Goal: Navigation & Orientation: Find specific page/section

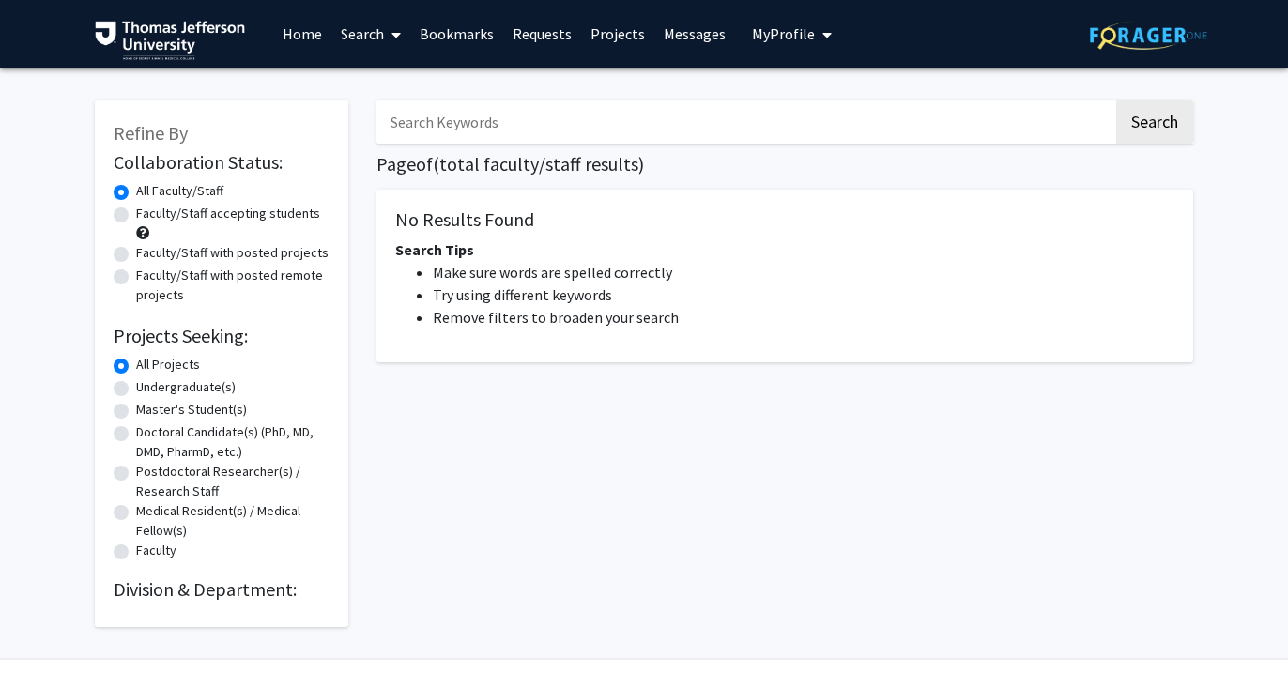
click at [451, 40] on link "Bookmarks" at bounding box center [456, 34] width 93 height 66
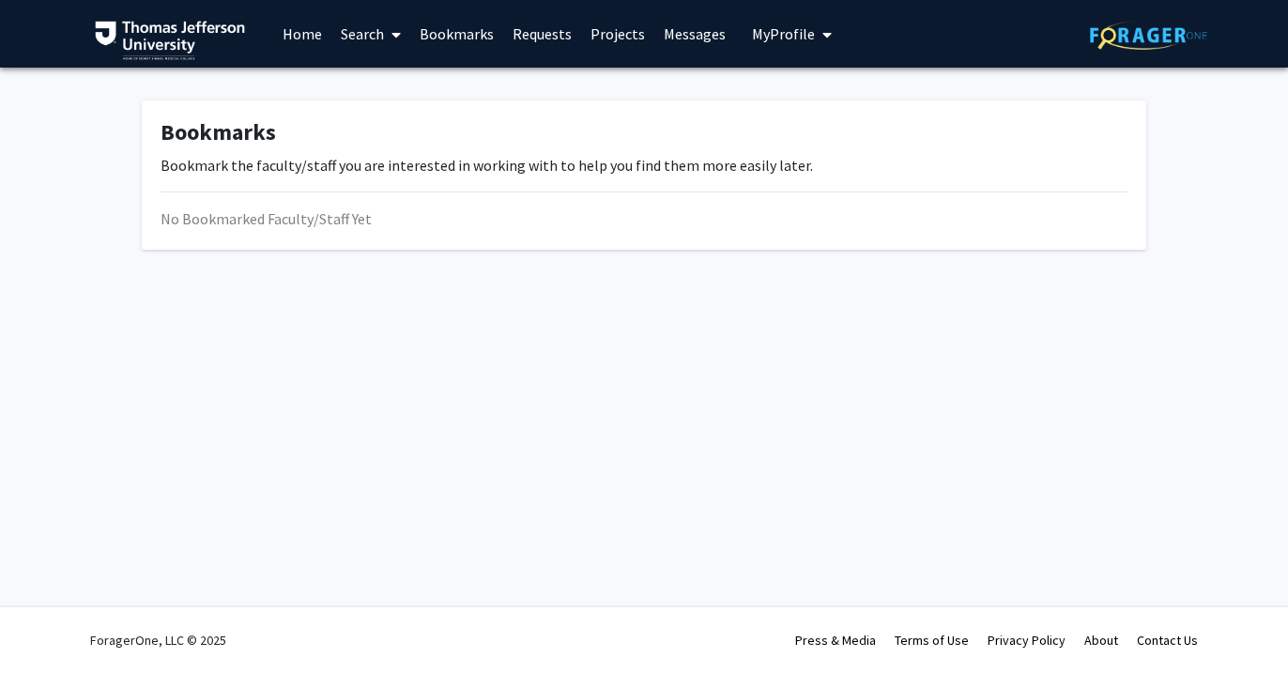
click at [452, 24] on link "Bookmarks" at bounding box center [456, 34] width 93 height 66
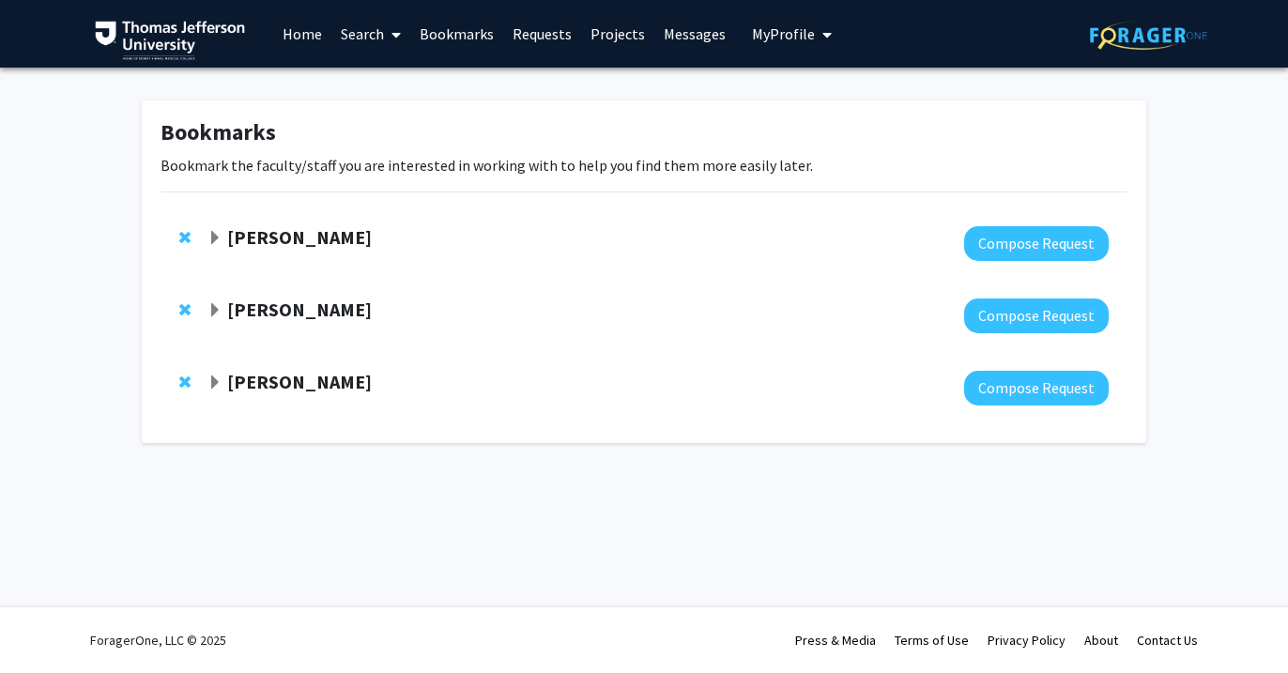
click at [212, 310] on span "Expand Janice Walker Bookmark" at bounding box center [214, 310] width 15 height 15
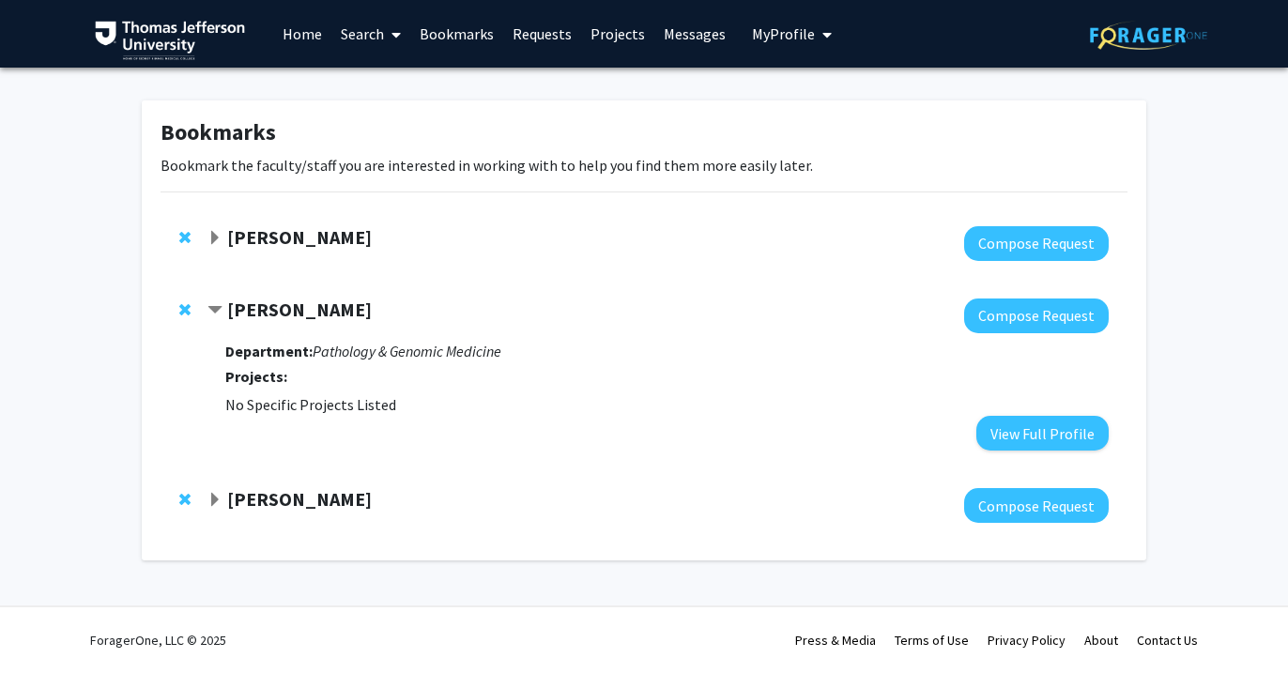
click at [211, 497] on span "Expand Nancy Philp Bookmark" at bounding box center [214, 500] width 15 height 15
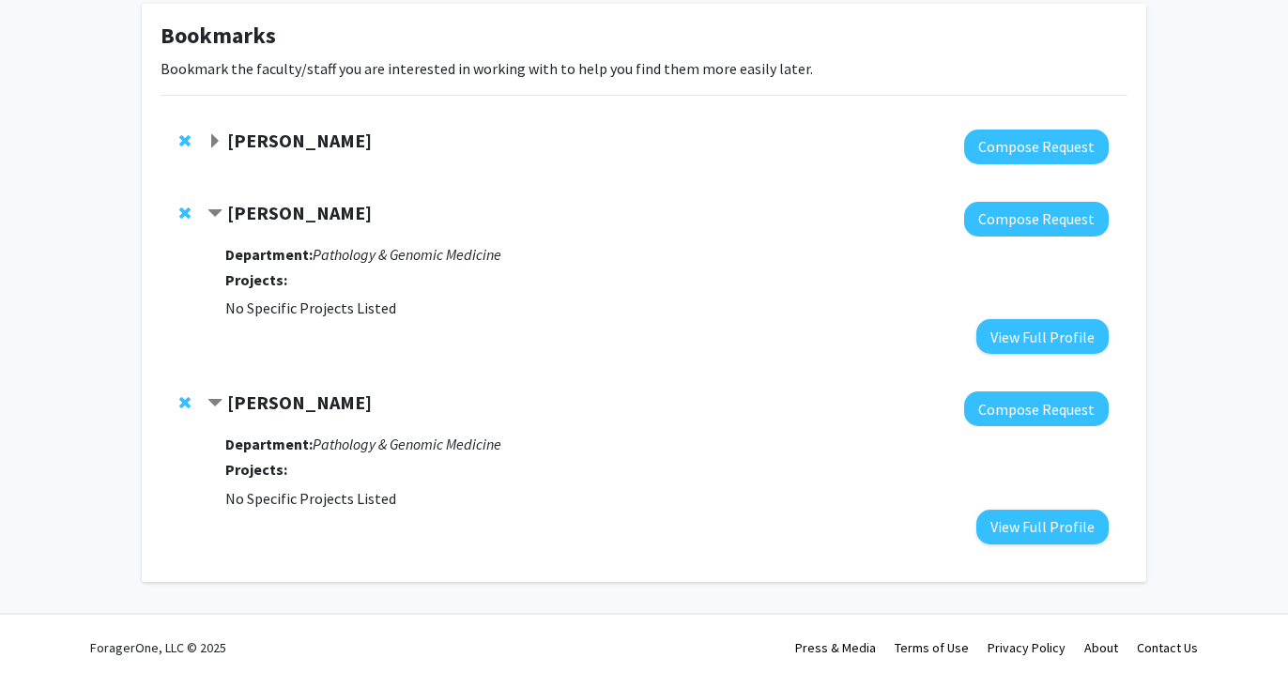
scroll to position [103, 0]
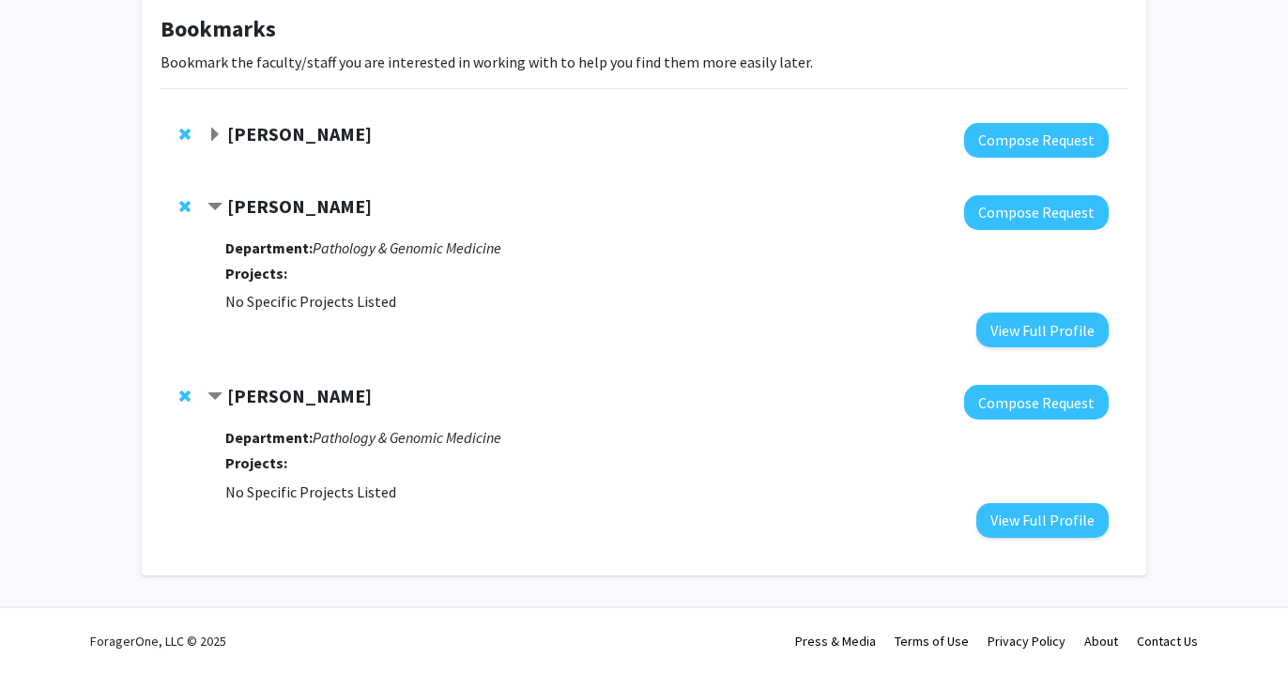
click at [209, 131] on span "Expand Joel Schuman Bookmark" at bounding box center [214, 135] width 15 height 15
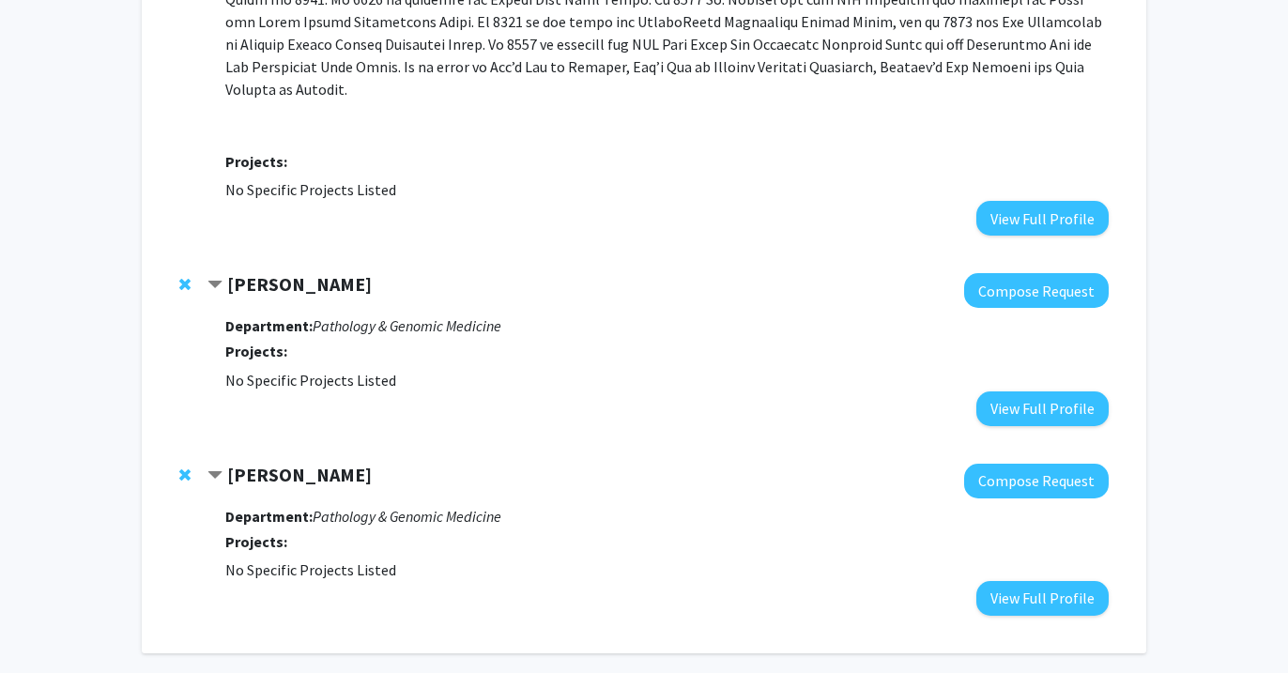
scroll to position [815, 0]
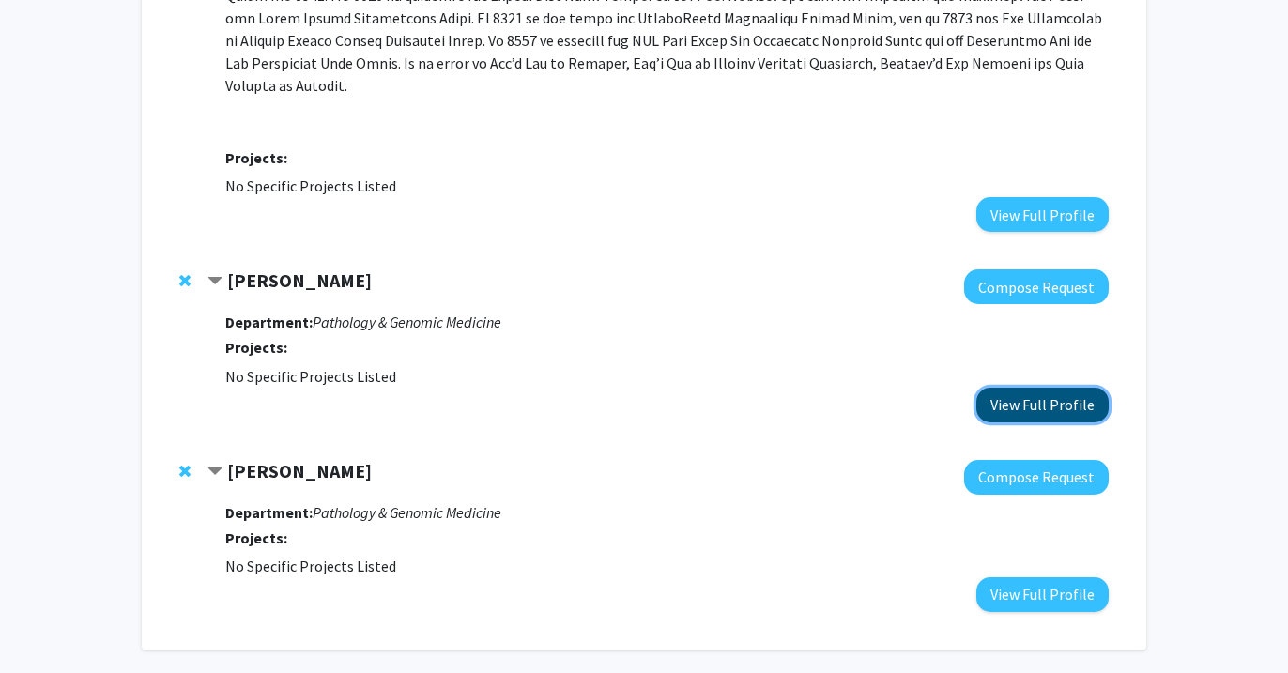
click at [1014, 388] on button "View Full Profile" at bounding box center [1042, 405] width 132 height 35
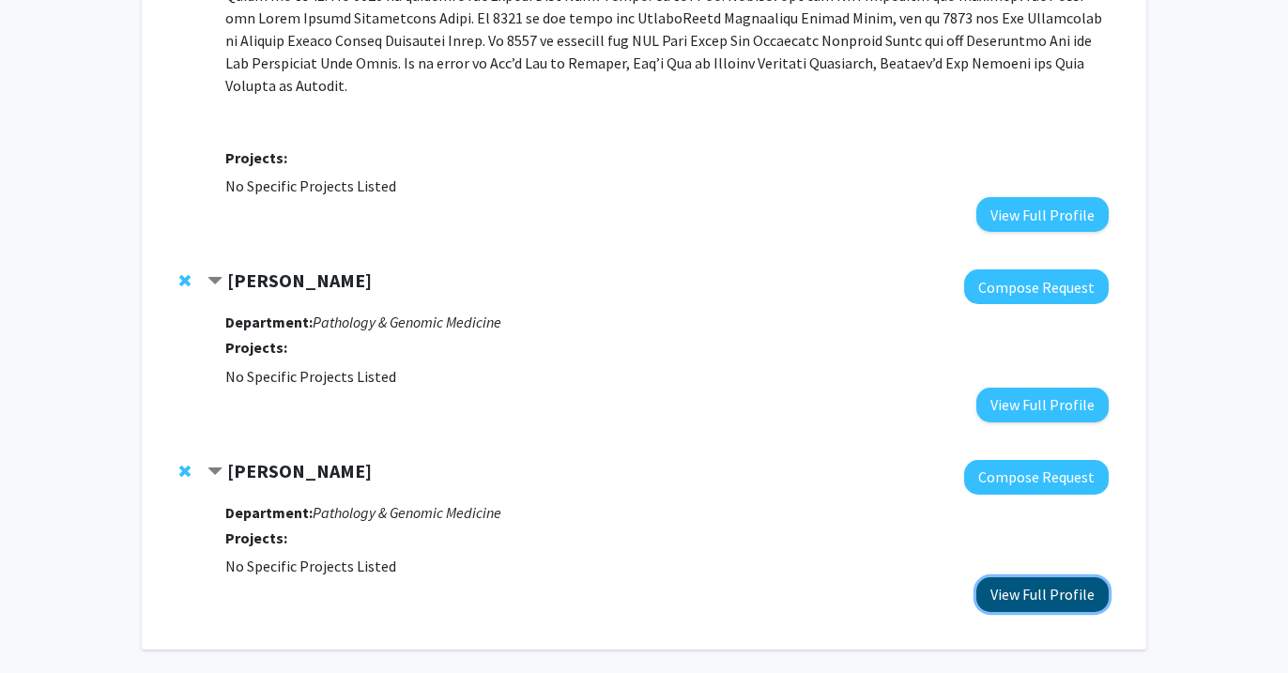
click at [1008, 577] on button "View Full Profile" at bounding box center [1042, 594] width 132 height 35
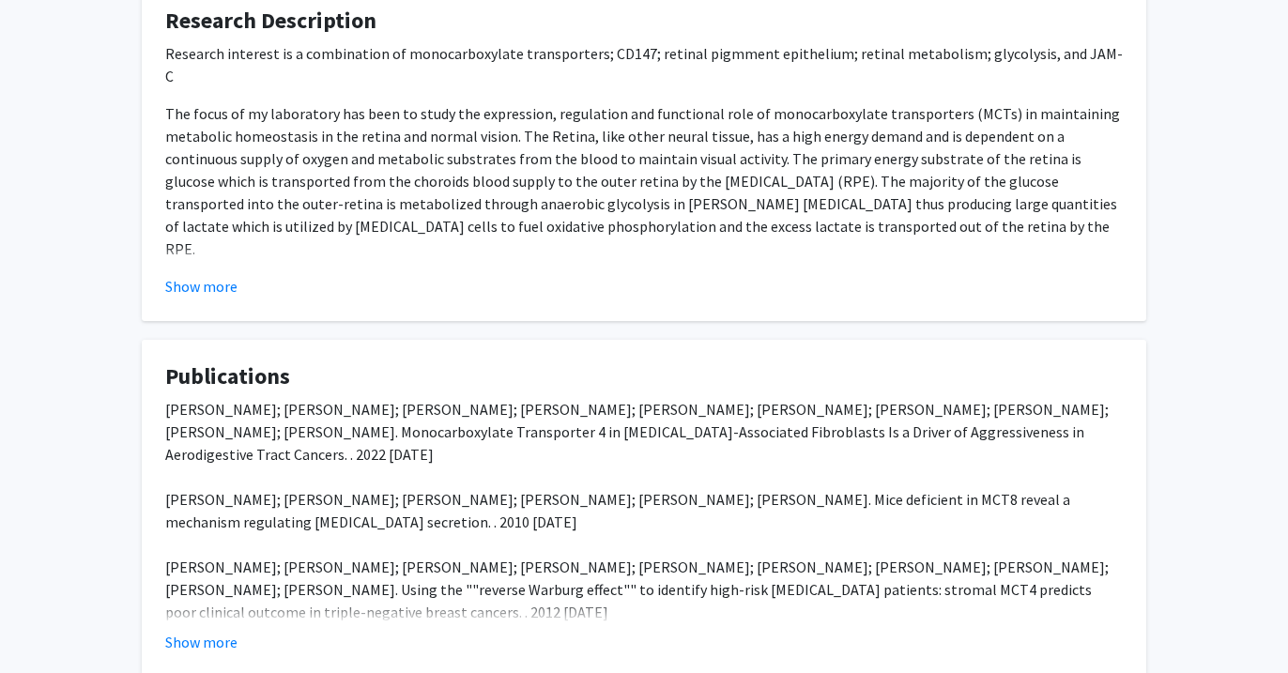
scroll to position [326, 0]
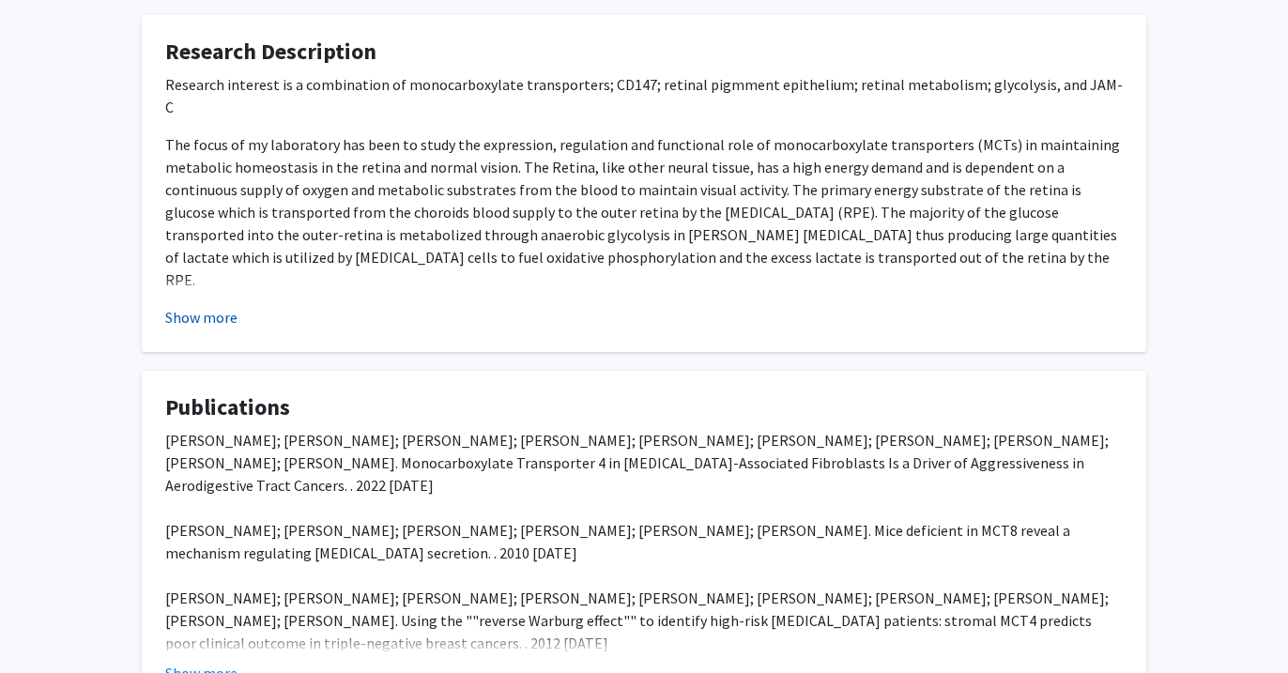
click at [204, 316] on button "Show more" at bounding box center [201, 317] width 72 height 23
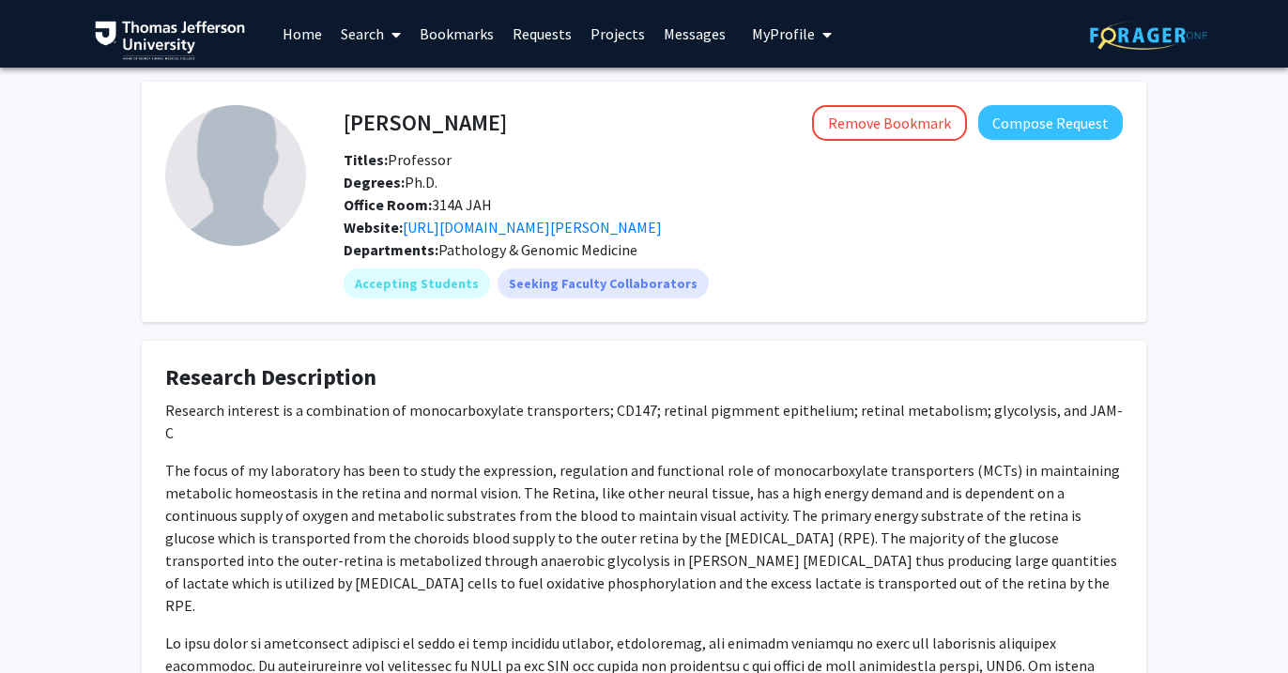
scroll to position [7, 0]
